Goal: Information Seeking & Learning: Learn about a topic

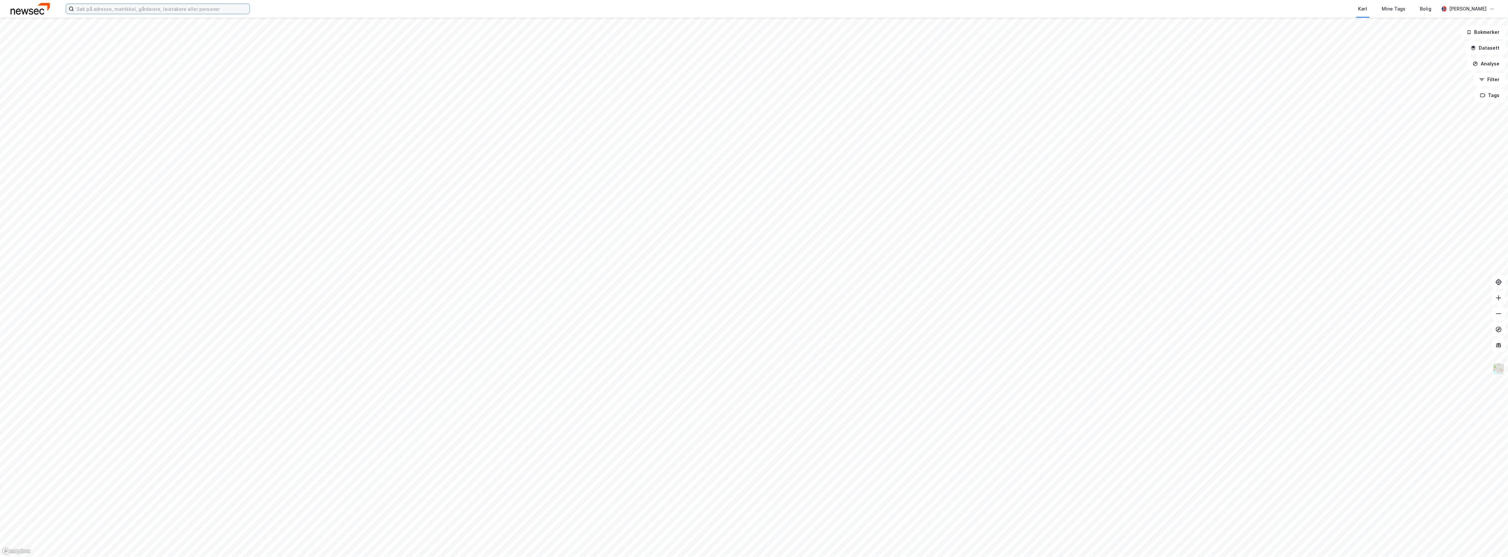
click at [158, 11] on input at bounding box center [162, 9] width 176 height 10
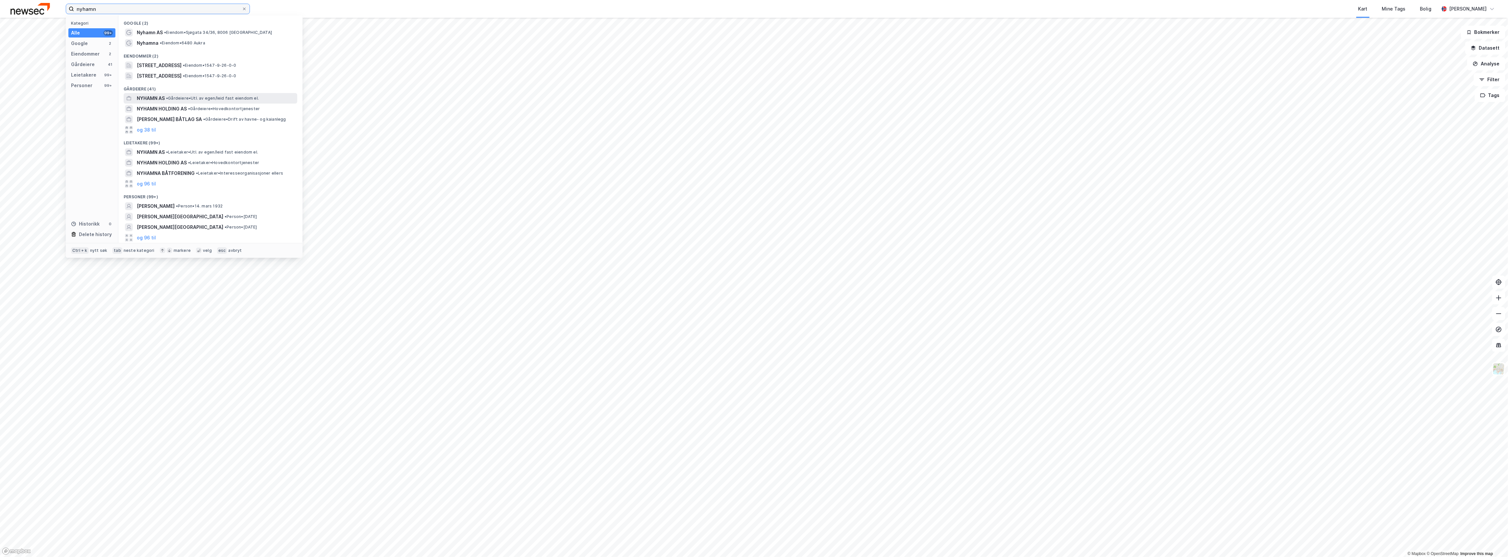
type input "nyhamn"
click at [216, 97] on span "• Gårdeiere • Utl. av egen/leid fast eiendom el." at bounding box center [212, 98] width 93 height 5
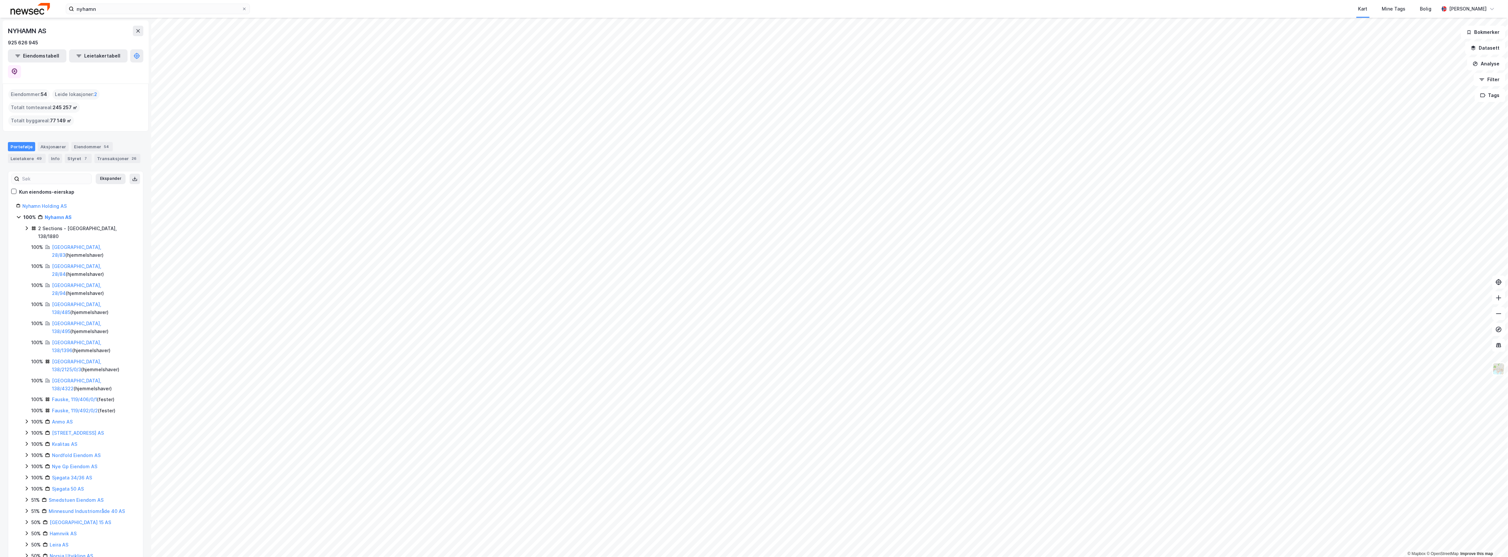
click at [903, 0] on html "nyhamn Kart Mine Tags Bolig Martin Omnes © Mapbox © OpenStreetMap Improve this …" at bounding box center [754, 278] width 1508 height 557
click at [99, 154] on div "Transaksjoner 26" at bounding box center [117, 158] width 46 height 9
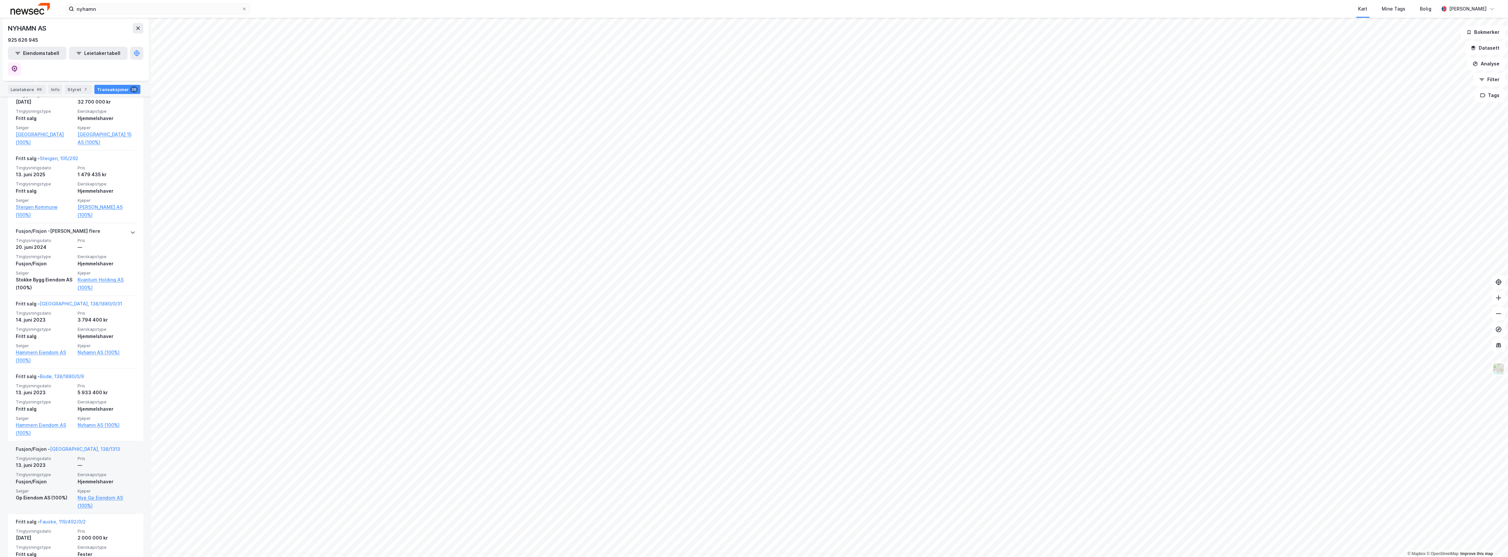
scroll to position [307, 0]
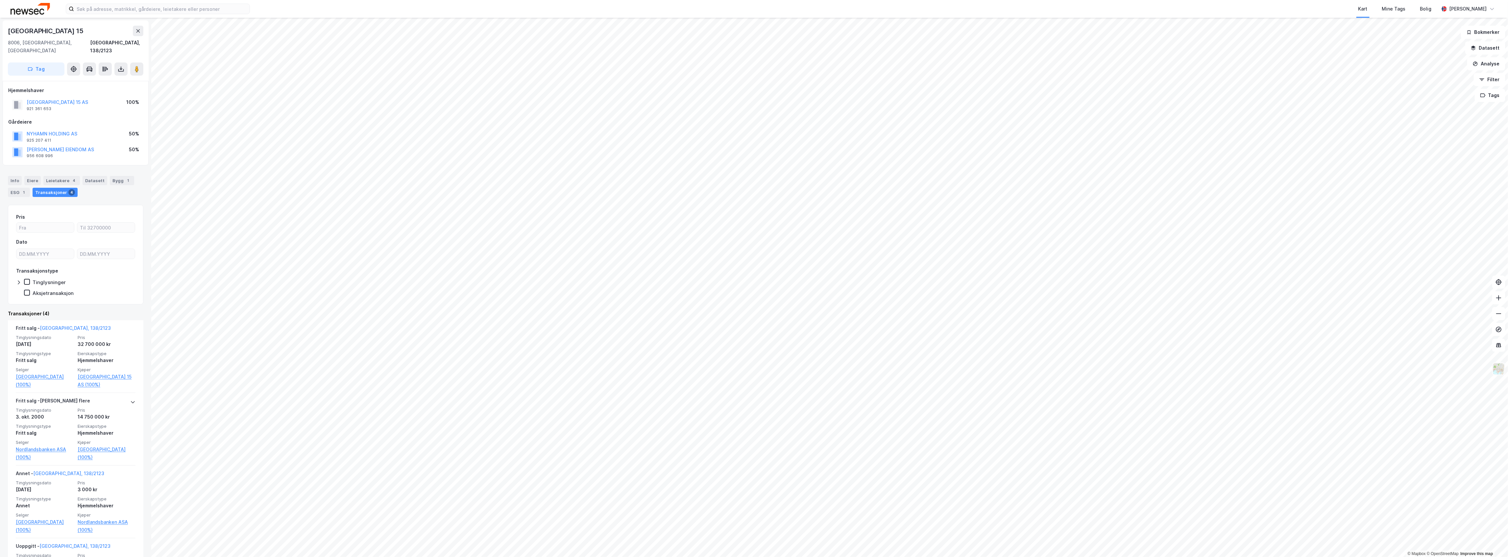
click at [1501, 372] on img at bounding box center [1498, 369] width 12 height 12
click at [1452, 364] on div "Hovedeier" at bounding box center [1447, 365] width 84 height 18
click at [1453, 343] on div "Etiketter" at bounding box center [1447, 346] width 84 height 18
click at [1453, 331] on div "Gårds- og bruksnr." at bounding box center [1448, 328] width 42 height 8
click at [1450, 194] on div "Flyfoto" at bounding box center [1447, 191] width 84 height 18
